Goal: Consume media (video, audio): Consume media (video, audio)

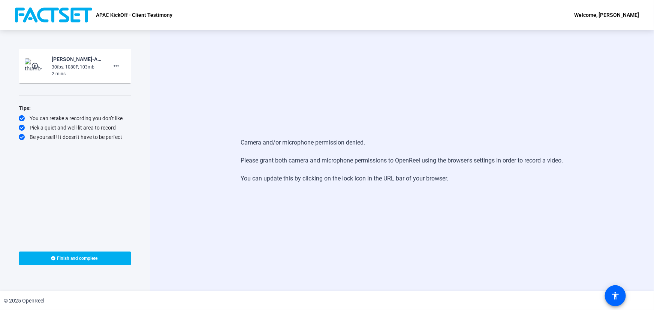
click at [36, 66] on mat-icon "play_circle_outline" at bounding box center [35, 65] width 9 height 7
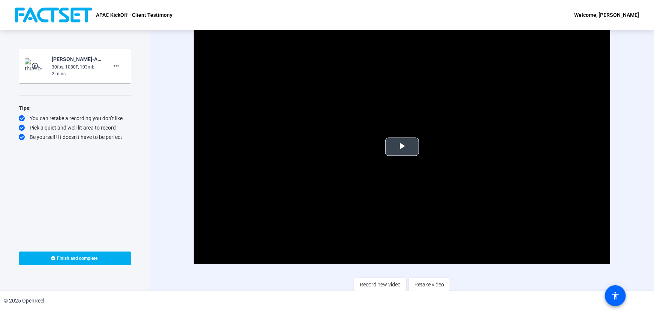
click at [402, 147] on span "Video Player" at bounding box center [402, 147] width 0 height 0
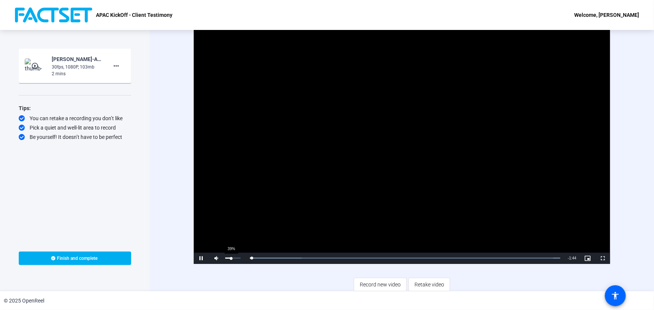
click at [227, 259] on div "39%" at bounding box center [232, 258] width 15 height 1
drag, startPoint x: 253, startPoint y: 258, endPoint x: 235, endPoint y: 258, distance: 18.4
click at [235, 258] on div "Play Mute 90% Current Time 0:01 / Duration 1:44 Loaded : 100.00% 0:01 0:03 Stre…" at bounding box center [402, 258] width 416 height 11
click at [202, 259] on span "Video Player" at bounding box center [201, 259] width 15 height 0
click at [112, 256] on span at bounding box center [75, 259] width 112 height 18
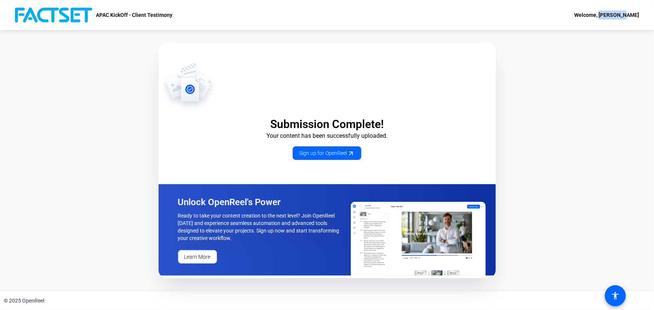
drag, startPoint x: 640, startPoint y: 15, endPoint x: 616, endPoint y: 16, distance: 24.0
click at [616, 16] on div "APAC KickOff - Client Testimony Welcome, [PERSON_NAME]" at bounding box center [327, 15] width 654 height 30
copy div "[PERSON_NAME]"
click at [623, 296] on span at bounding box center [615, 296] width 18 height 18
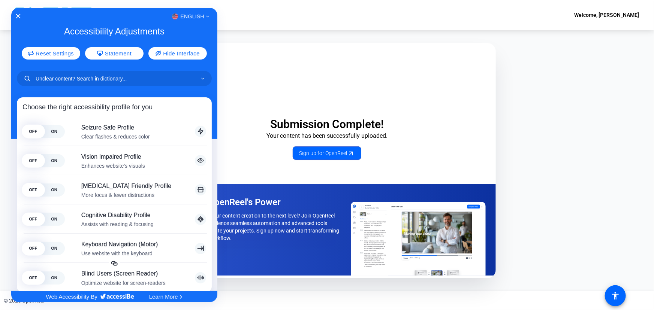
click at [610, 125] on div at bounding box center [327, 155] width 654 height 310
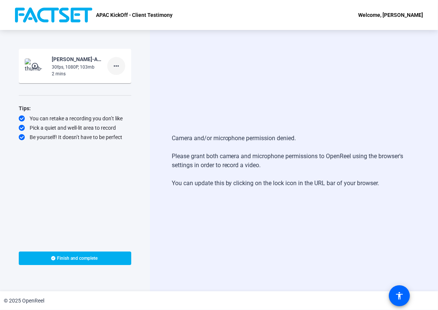
click at [118, 63] on mat-icon "more_horiz" at bounding box center [116, 65] width 9 height 9
click at [185, 73] on div at bounding box center [219, 155] width 438 height 310
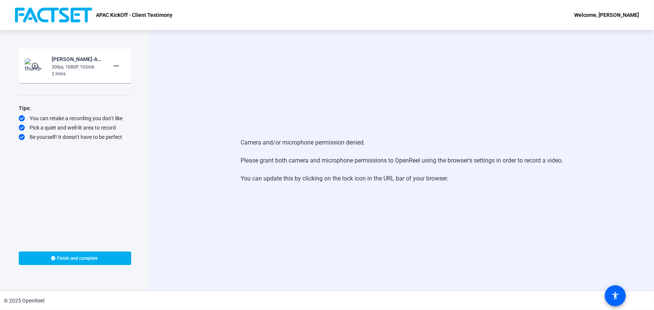
click at [33, 65] on mat-icon "play_circle_outline" at bounding box center [35, 65] width 9 height 7
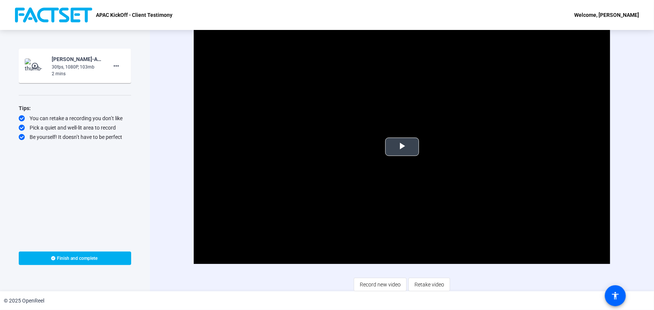
click at [402, 147] on span "Video Player" at bounding box center [402, 147] width 0 height 0
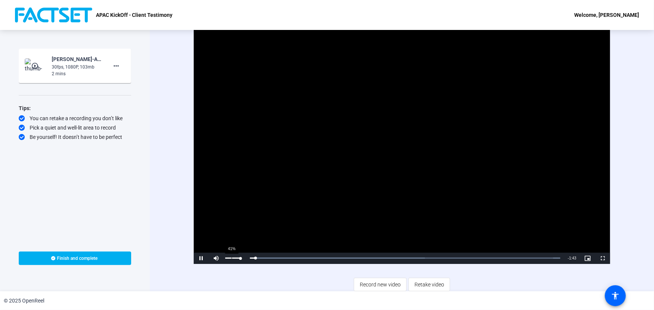
click at [229, 257] on div "41%" at bounding box center [232, 258] width 19 height 11
click at [200, 259] on span "Video Player" at bounding box center [201, 259] width 15 height 0
click at [108, 262] on span at bounding box center [75, 259] width 112 height 18
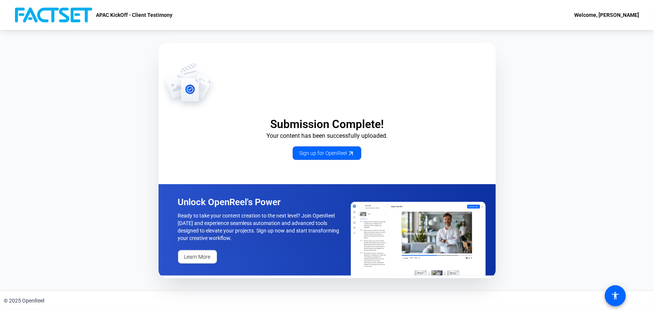
click at [437, 138] on div "Submission Complete! Your content has been successfully uploaded. Sign up for O…" at bounding box center [327, 161] width 654 height 262
click at [437, 143] on div "Submission Complete! Your content has been successfully uploaded. Sign up for O…" at bounding box center [327, 161] width 654 height 262
